Goal: Subscribe to service/newsletter

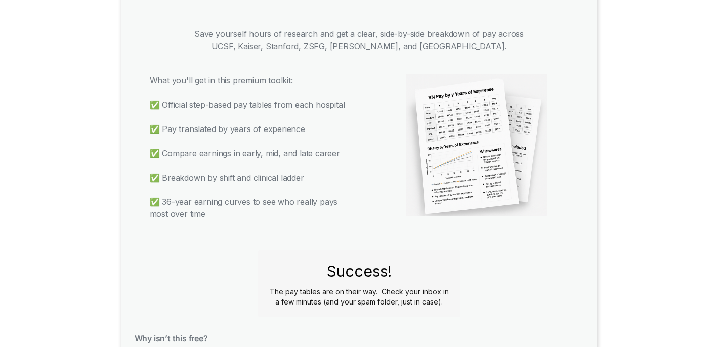
scroll to position [753, 0]
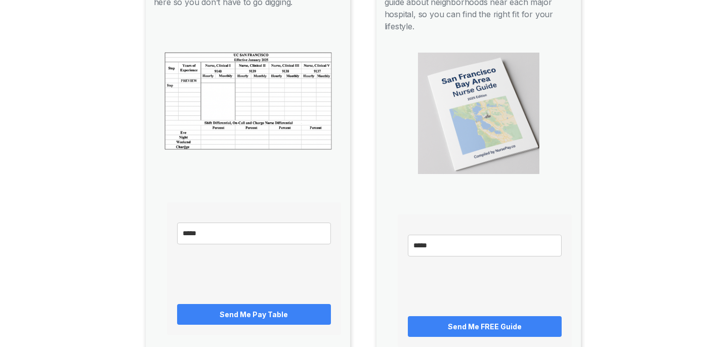
scroll to position [246, 0]
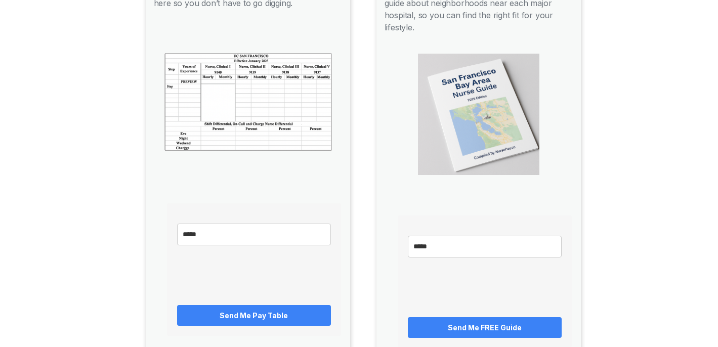
click at [217, 235] on input "email" at bounding box center [254, 235] width 154 height 22
type input "**********"
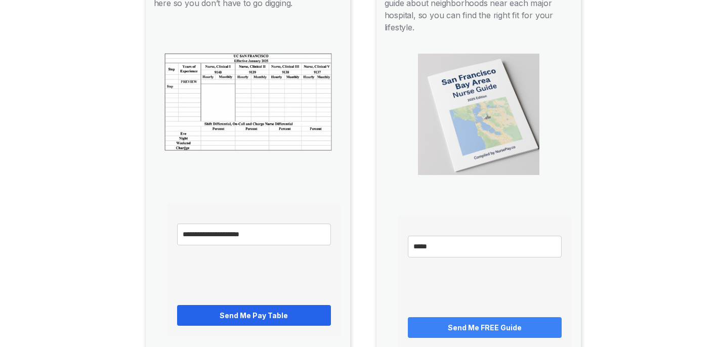
click at [217, 316] on button "Send Me Pay Table" at bounding box center [254, 315] width 154 height 21
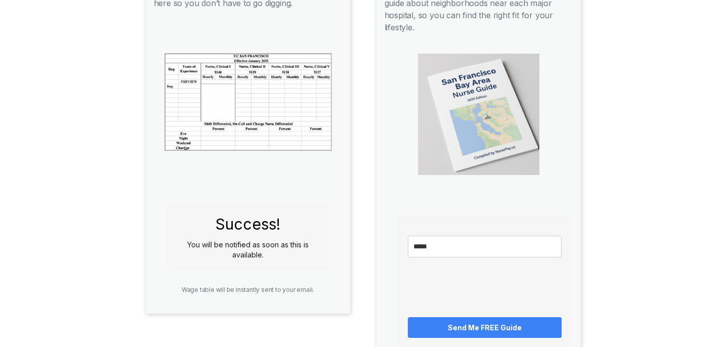
click at [445, 236] on input "email" at bounding box center [485, 247] width 154 height 22
type input "**********"
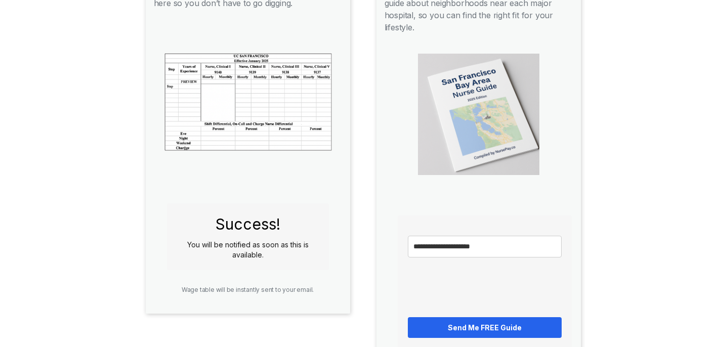
click at [440, 317] on button "Send Me FREE Guide" at bounding box center [485, 327] width 154 height 21
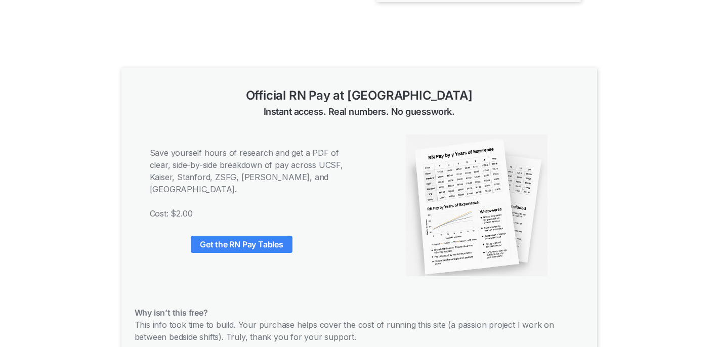
scroll to position [585, 0]
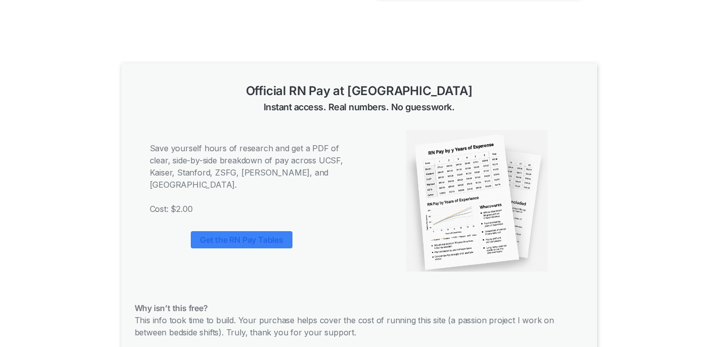
click at [254, 231] on link "Get the RN Pay Tables" at bounding box center [242, 239] width 102 height 17
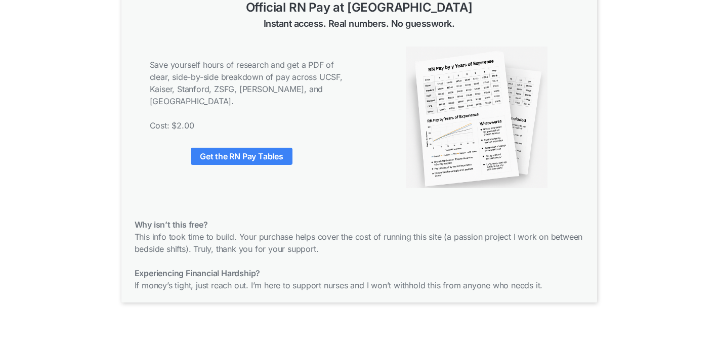
scroll to position [714, 0]
